Goal: Task Accomplishment & Management: Use online tool/utility

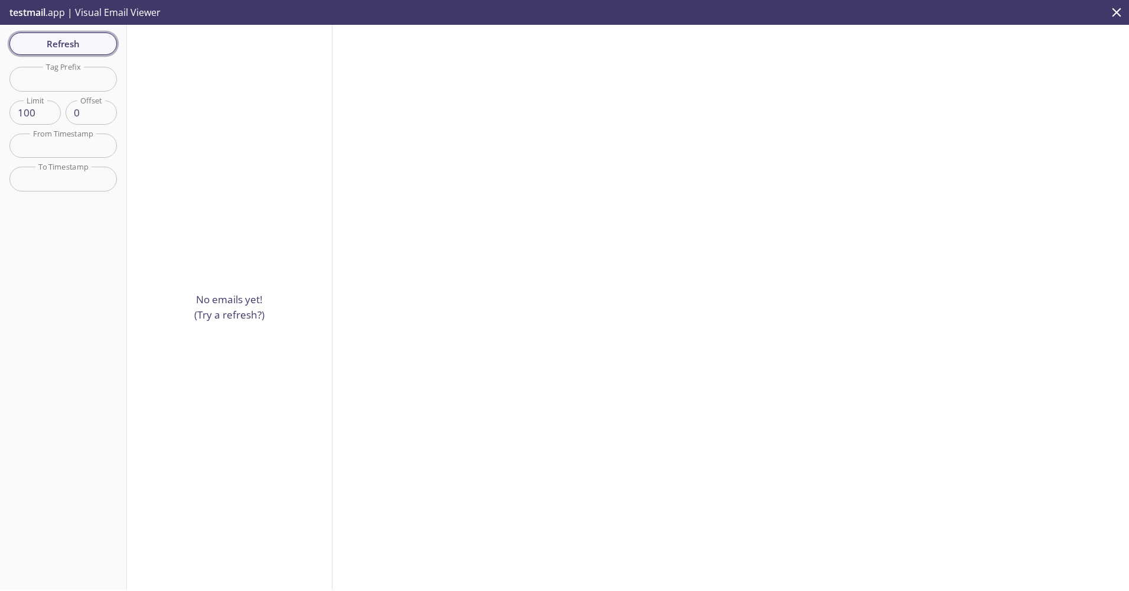
click at [64, 37] on span "Refresh" at bounding box center [63, 43] width 89 height 15
